Goal: Task Accomplishment & Management: Use online tool/utility

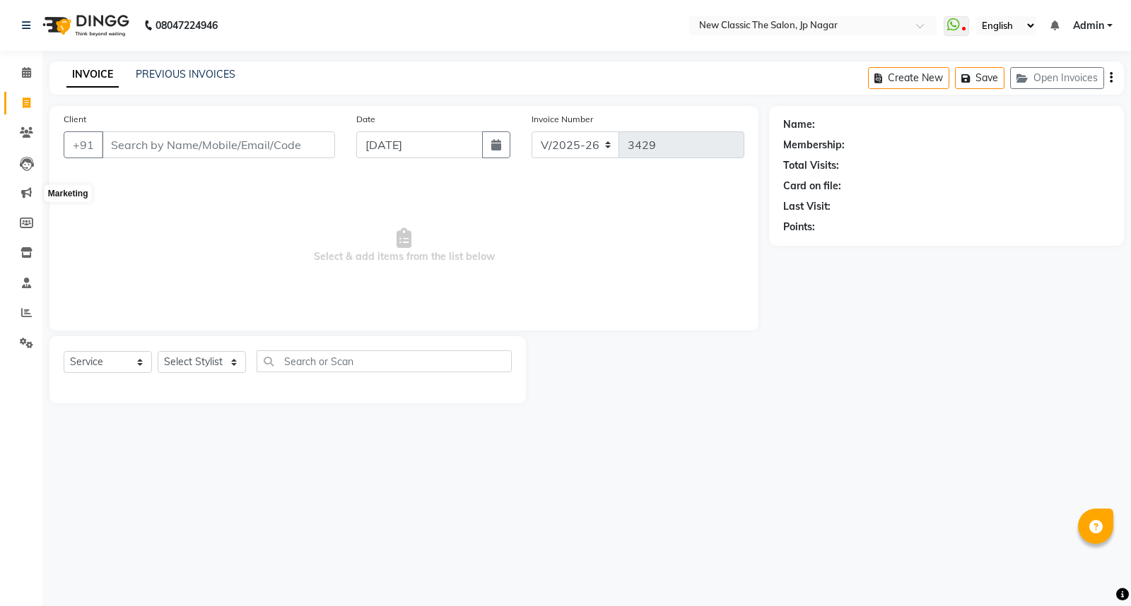
select select "4678"
select select "service"
click at [230, 156] on input "Client" at bounding box center [218, 144] width 233 height 27
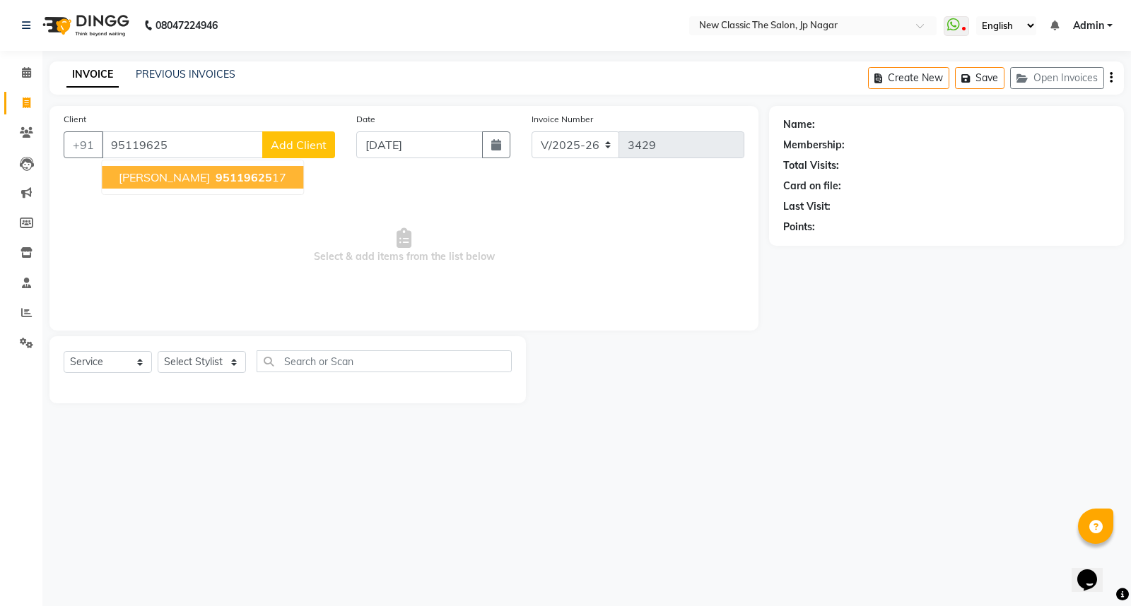
click at [235, 181] on span "95119625" at bounding box center [244, 177] width 57 height 14
type input "9511962517"
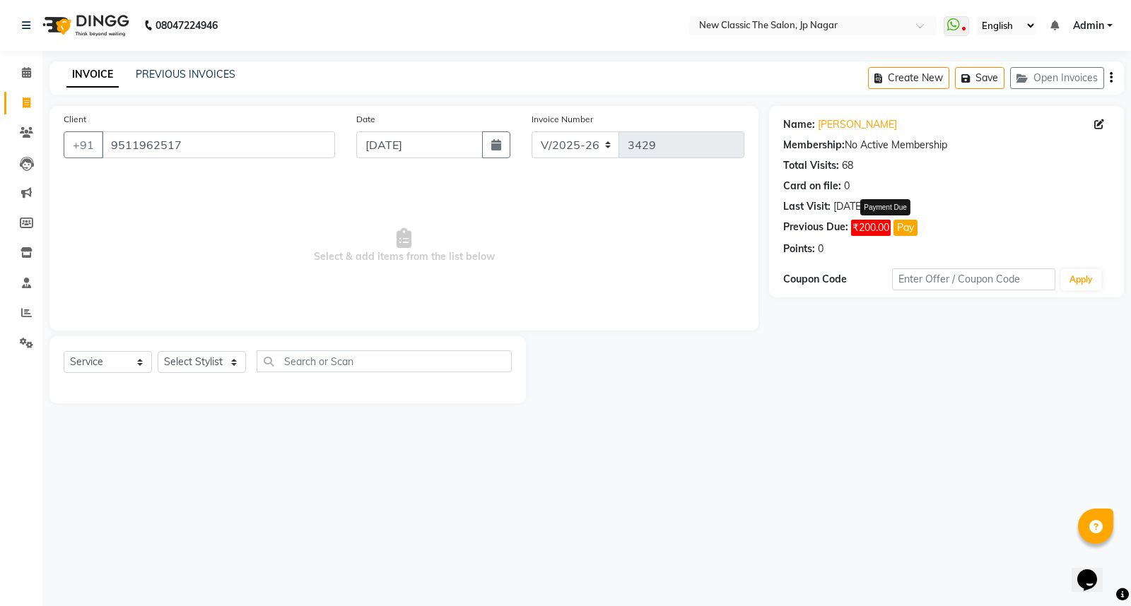
click at [906, 228] on button "Pay" at bounding box center [905, 228] width 24 height 16
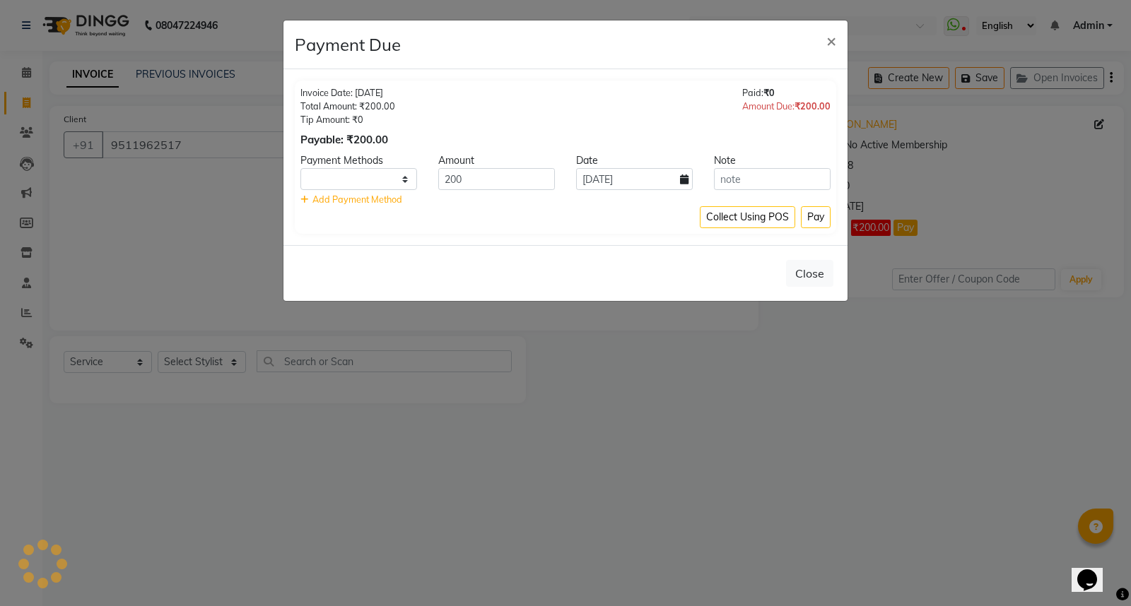
select select "1"
click at [799, 276] on button "Close" at bounding box center [809, 273] width 47 height 27
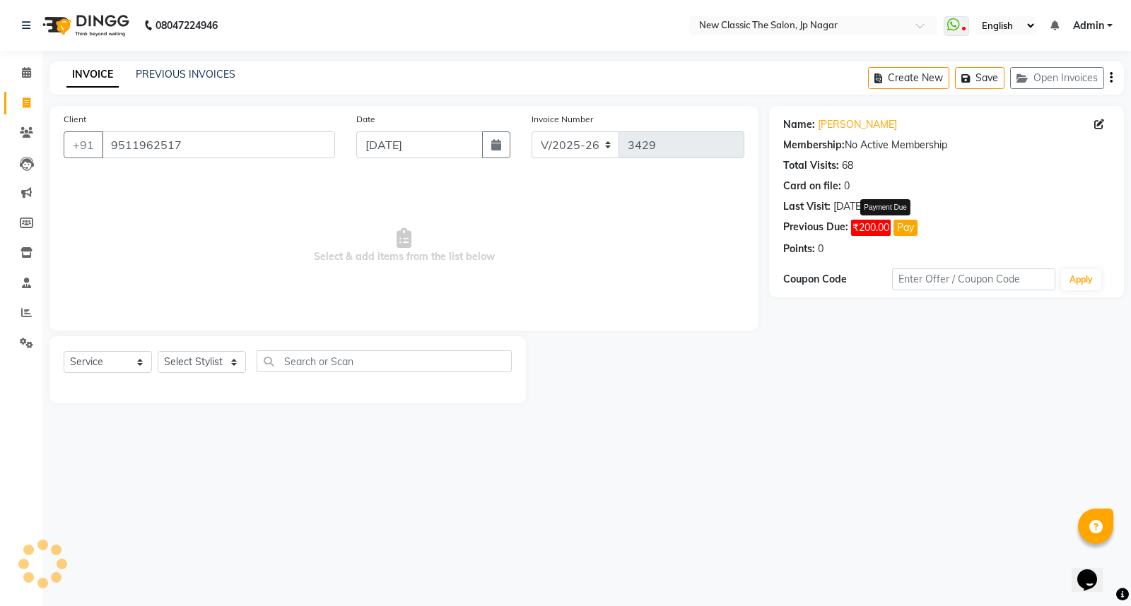
click at [906, 227] on button "Pay" at bounding box center [905, 228] width 24 height 16
select select "1"
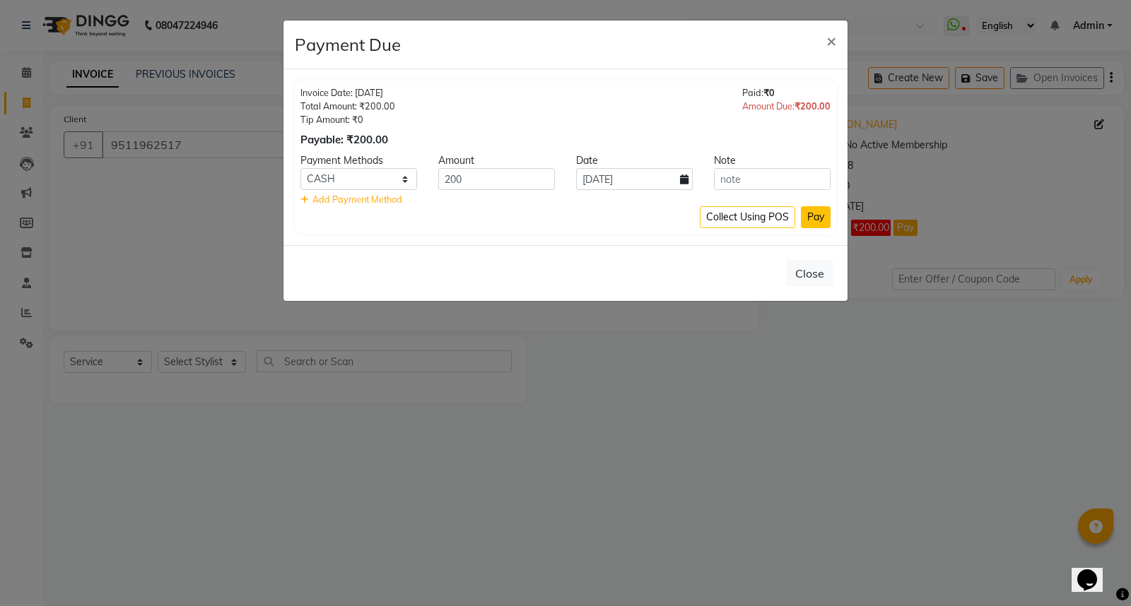
click at [808, 215] on button "Pay" at bounding box center [816, 217] width 30 height 22
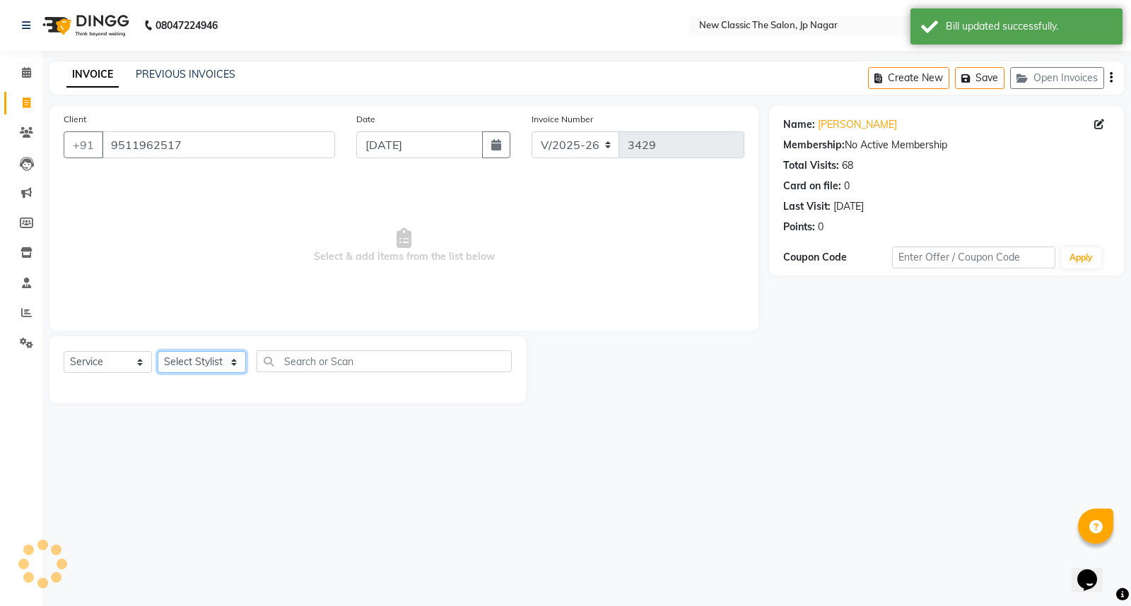
click at [207, 361] on select "Select Stylist Amit [PERSON_NAME] [PERSON_NAME] [PERSON_NAME] Manager [PERSON_N…" at bounding box center [202, 362] width 88 height 22
select select "27628"
click at [158, 352] on select "Select Stylist Amit [PERSON_NAME] [PERSON_NAME] [PERSON_NAME] Manager [PERSON_N…" at bounding box center [202, 362] width 88 height 22
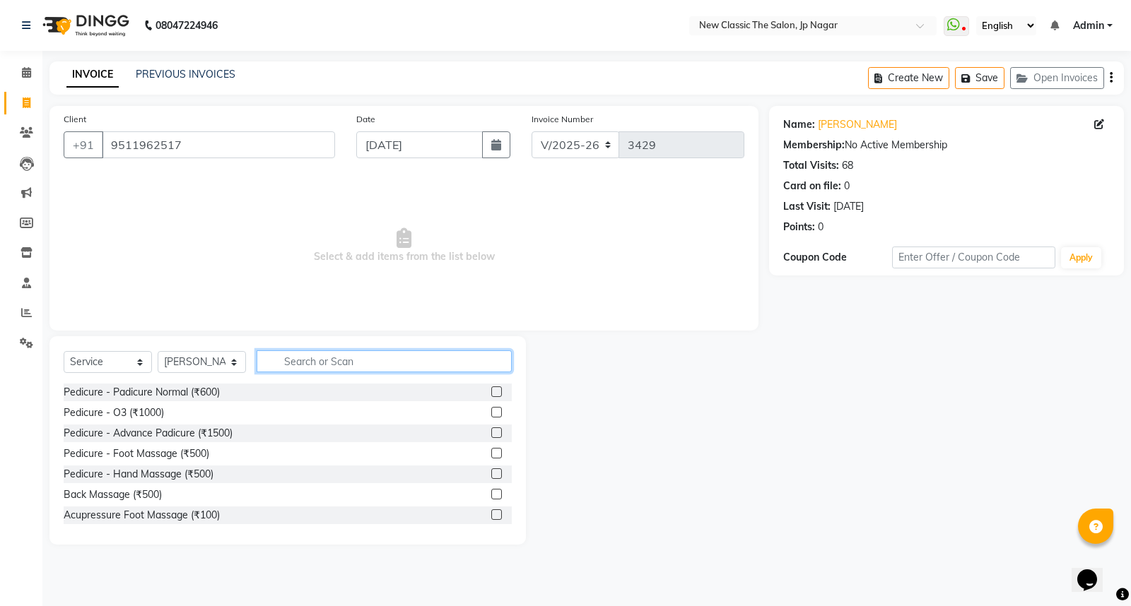
click at [349, 358] on input "text" at bounding box center [384, 362] width 255 height 22
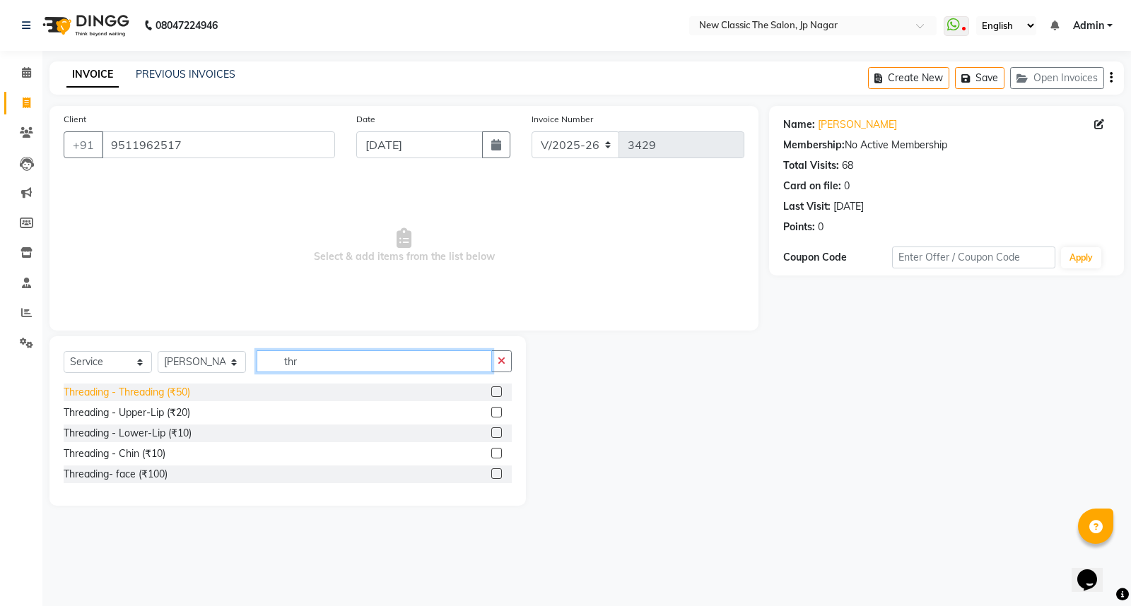
type input "thr"
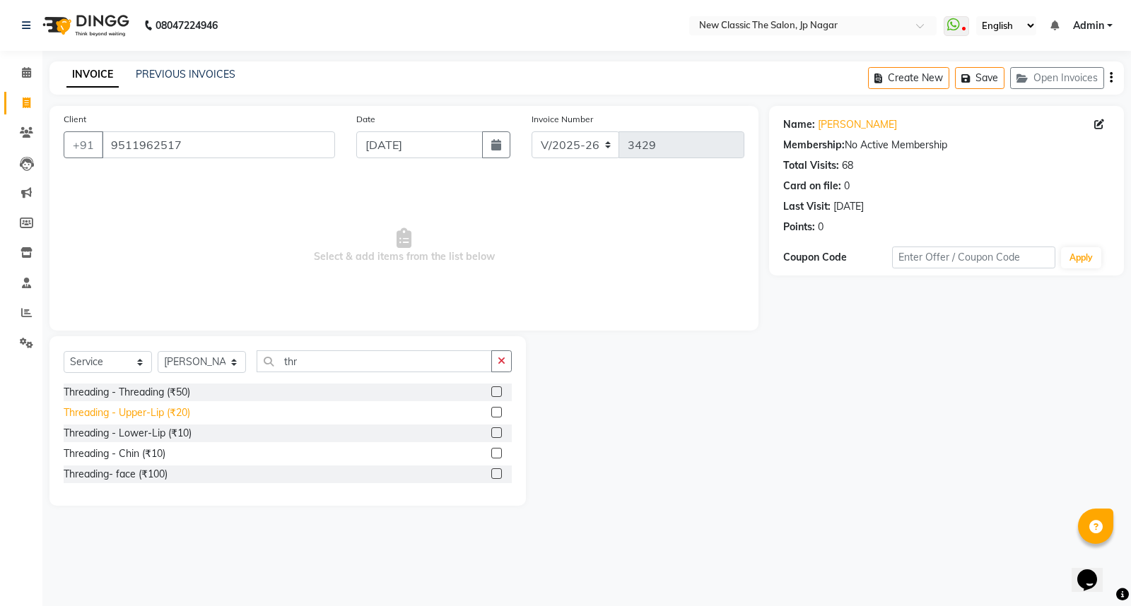
drag, startPoint x: 114, startPoint y: 398, endPoint x: 131, endPoint y: 411, distance: 21.2
click at [115, 399] on div "Threading - Threading (₹50)" at bounding box center [127, 392] width 127 height 15
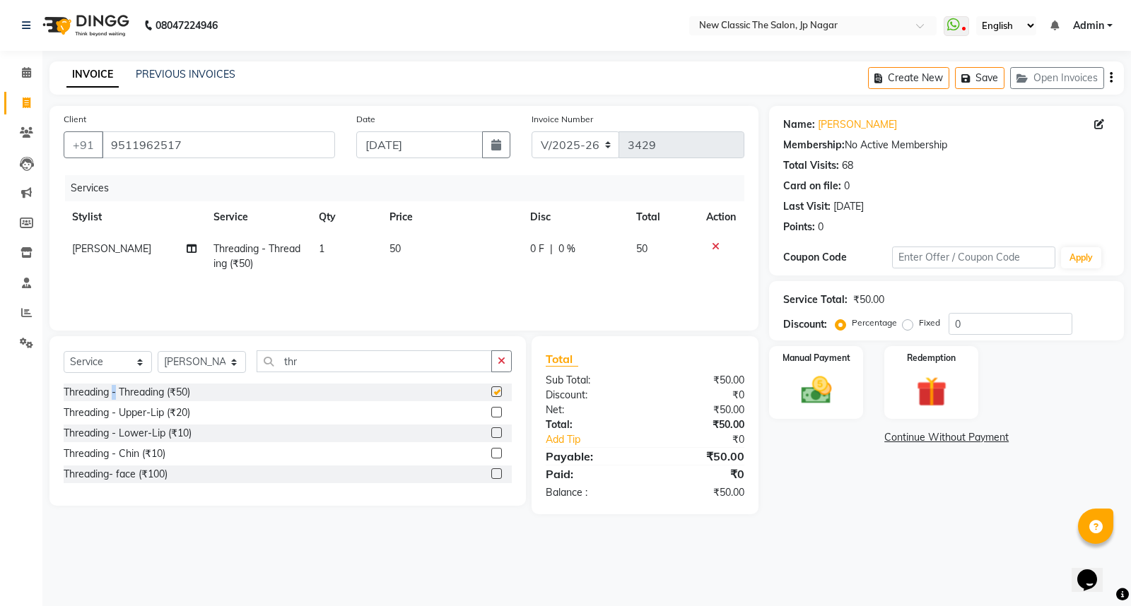
checkbox input "false"
click at [807, 399] on img at bounding box center [816, 391] width 51 height 36
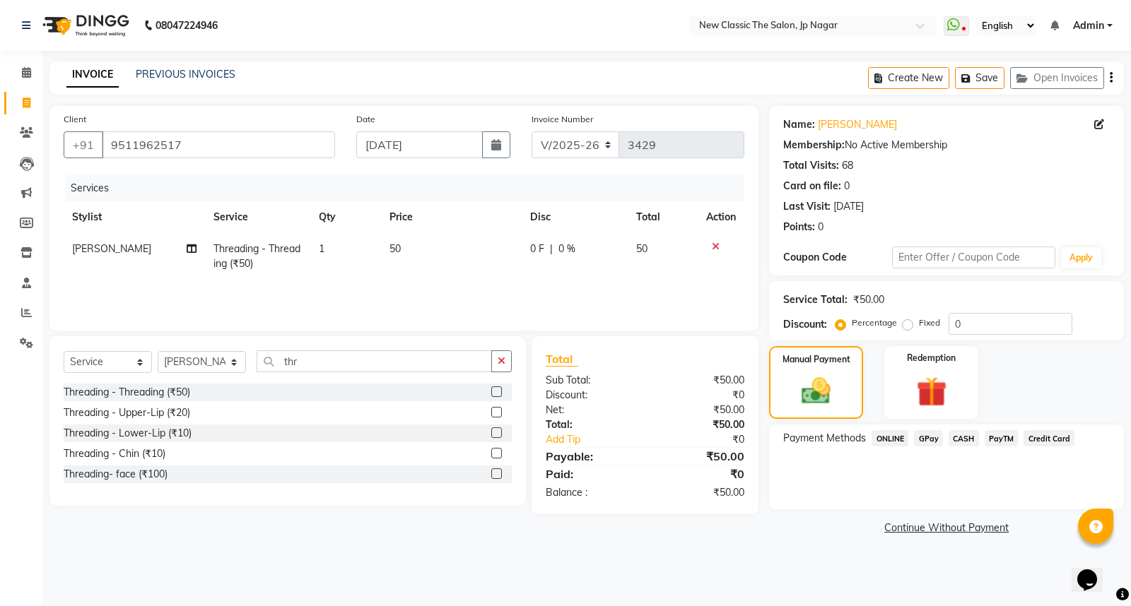
click at [896, 435] on span "ONLINE" at bounding box center [890, 438] width 37 height 16
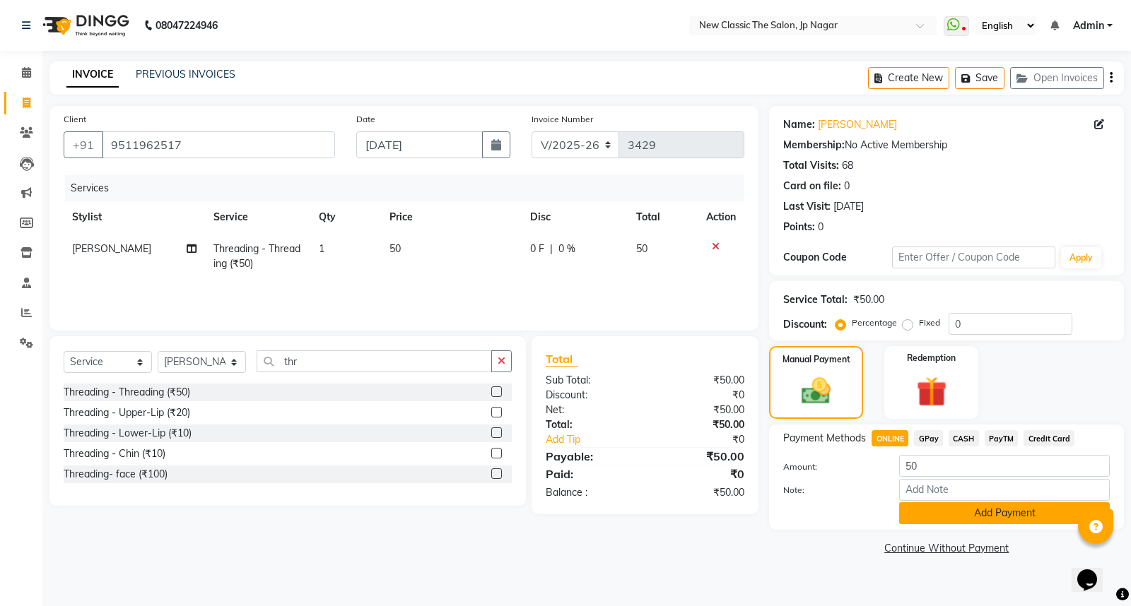
click at [962, 516] on button "Add Payment" at bounding box center [1004, 514] width 211 height 22
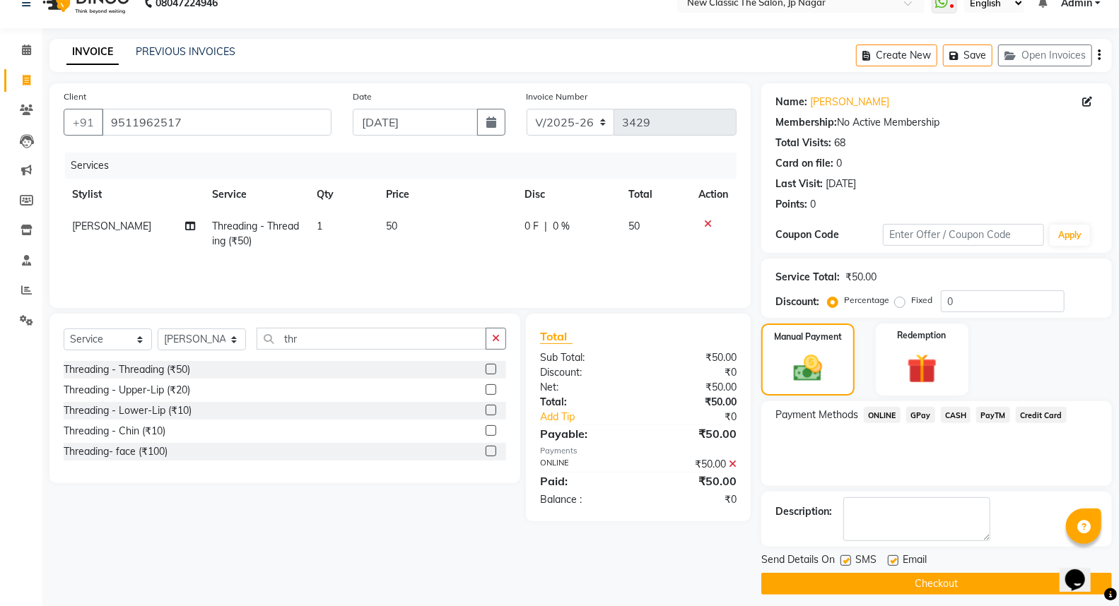
scroll to position [32, 0]
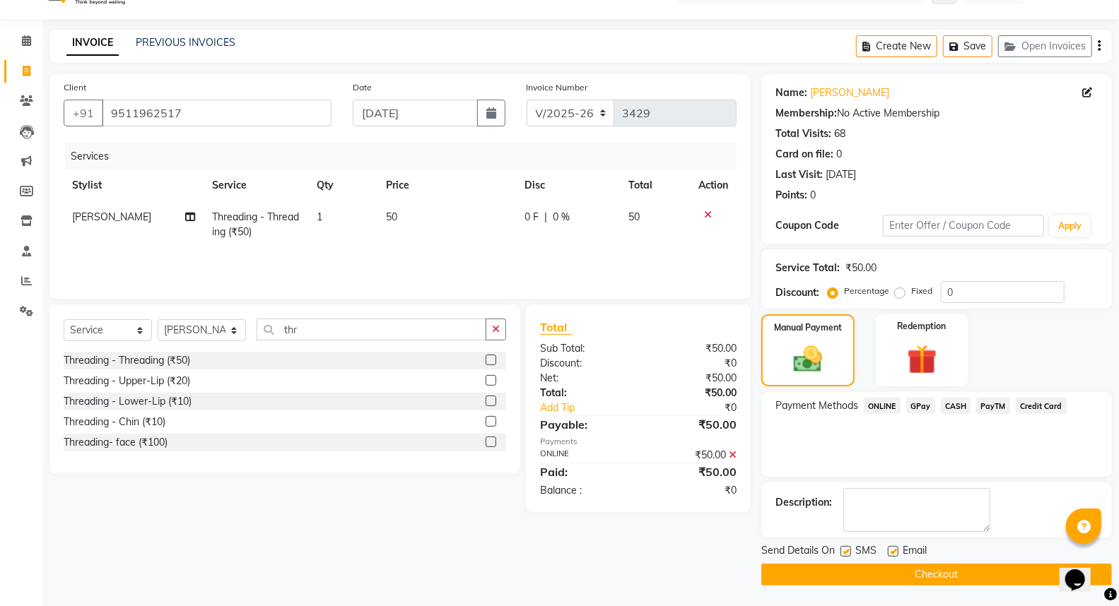
click at [968, 575] on button "Checkout" at bounding box center [936, 575] width 351 height 22
